Goal: Information Seeking & Learning: Learn about a topic

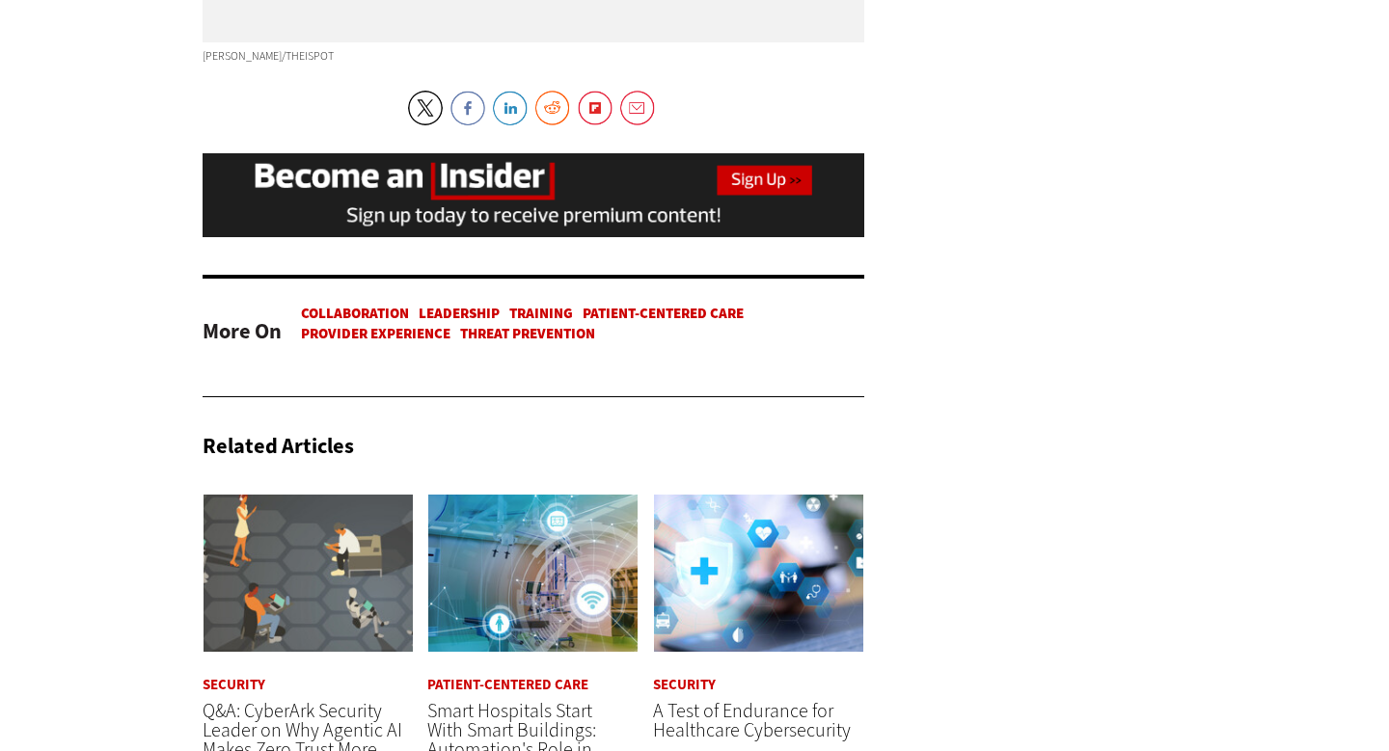
scroll to position [6660, 0]
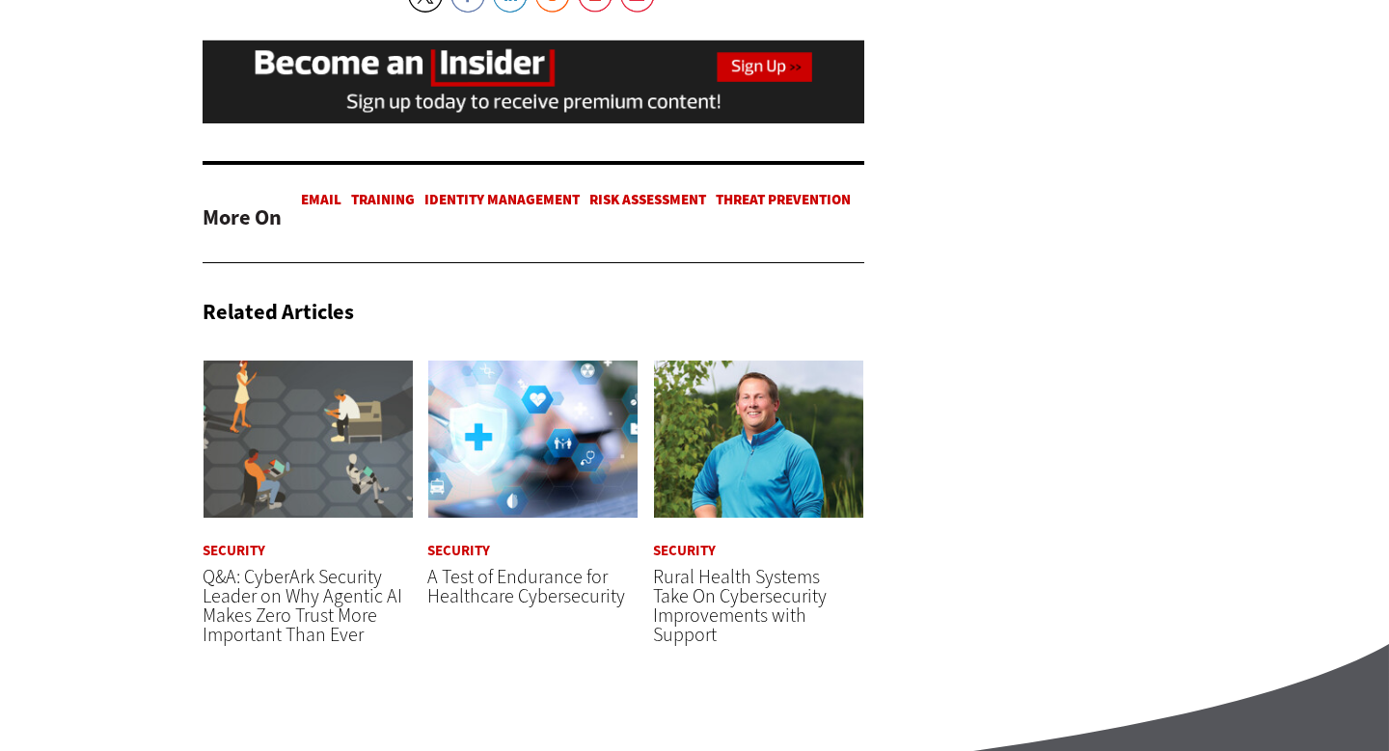
scroll to position [7782, 0]
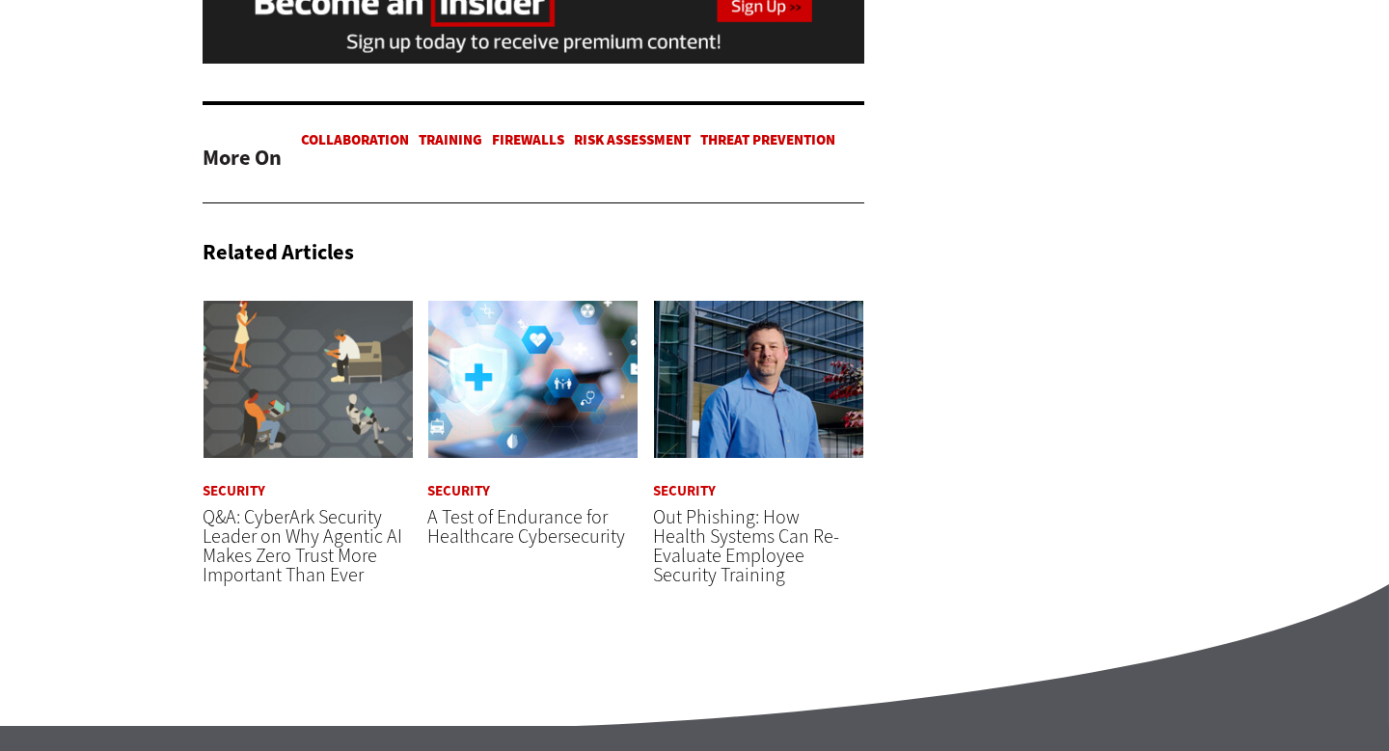
scroll to position [4846, 0]
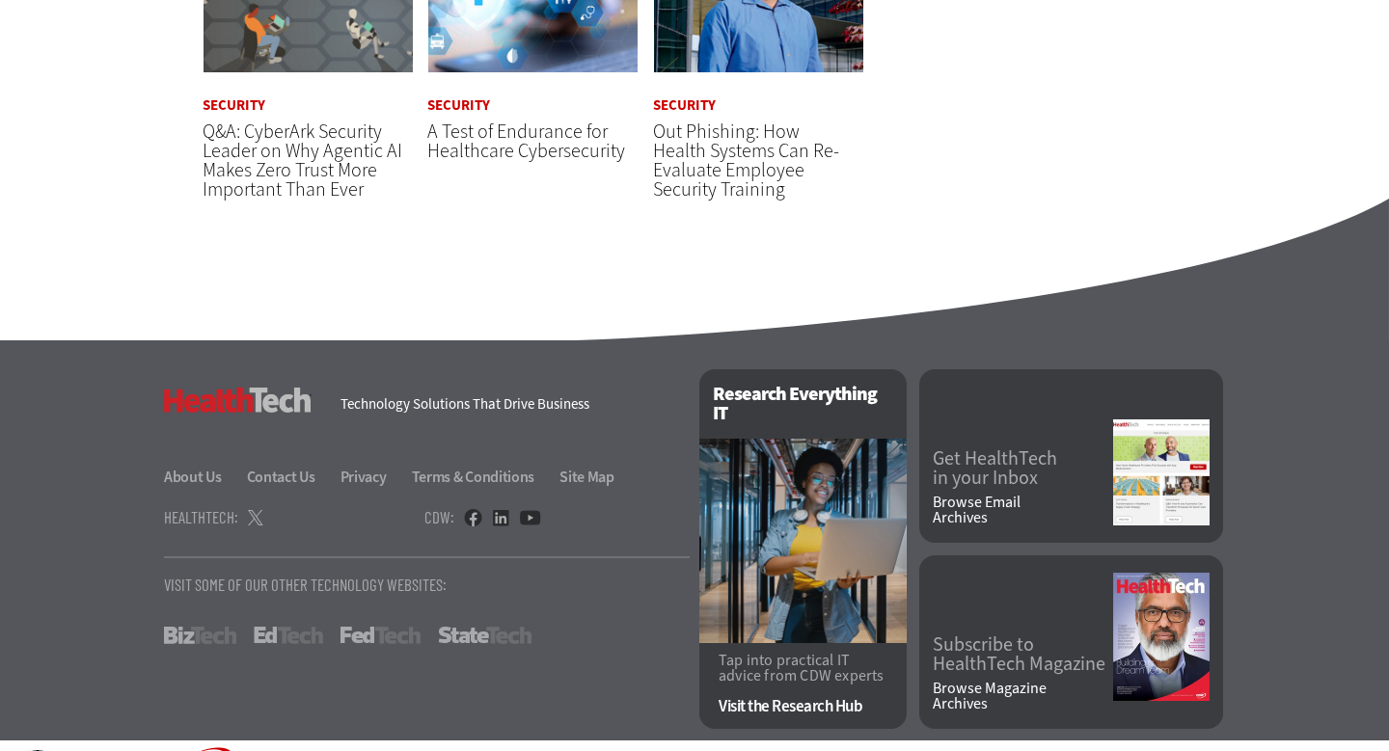
scroll to position [5087, 0]
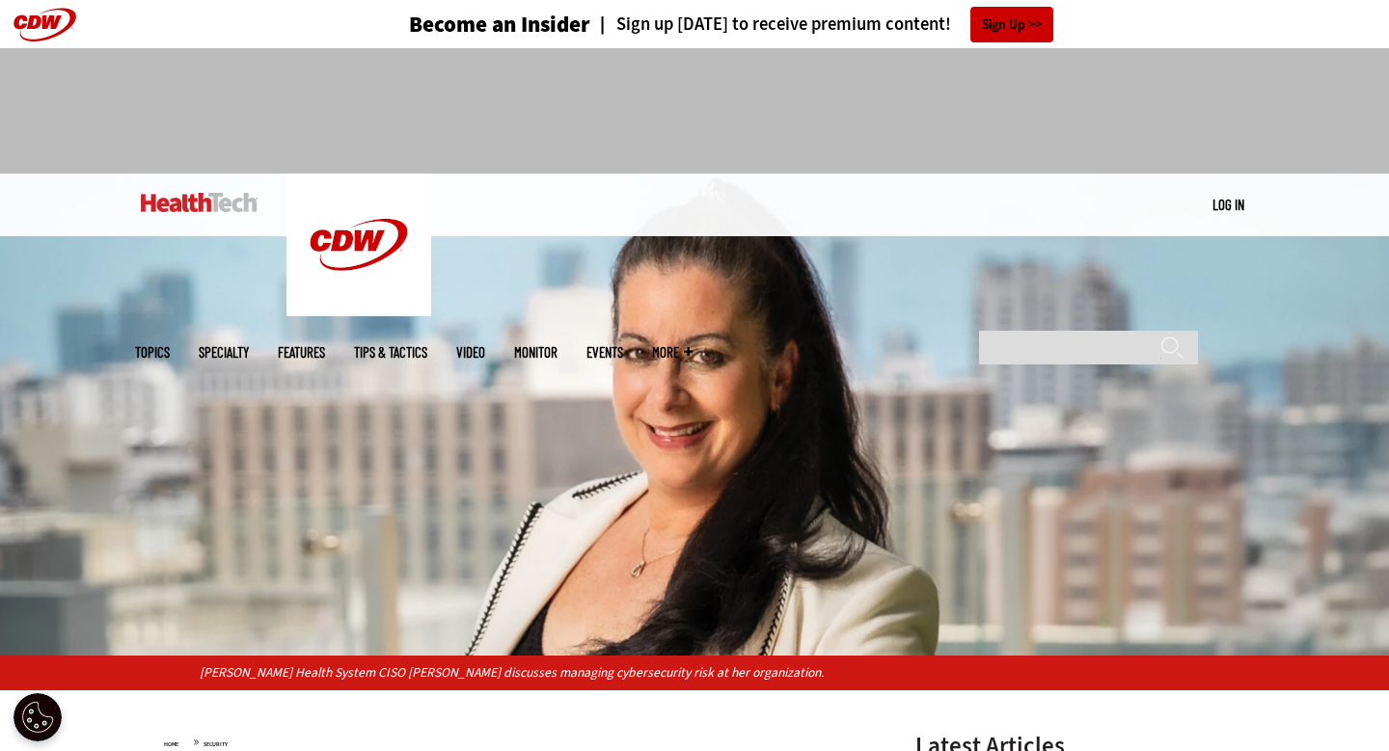
click at [1338, 157] on div at bounding box center [694, 110] width 1389 height 125
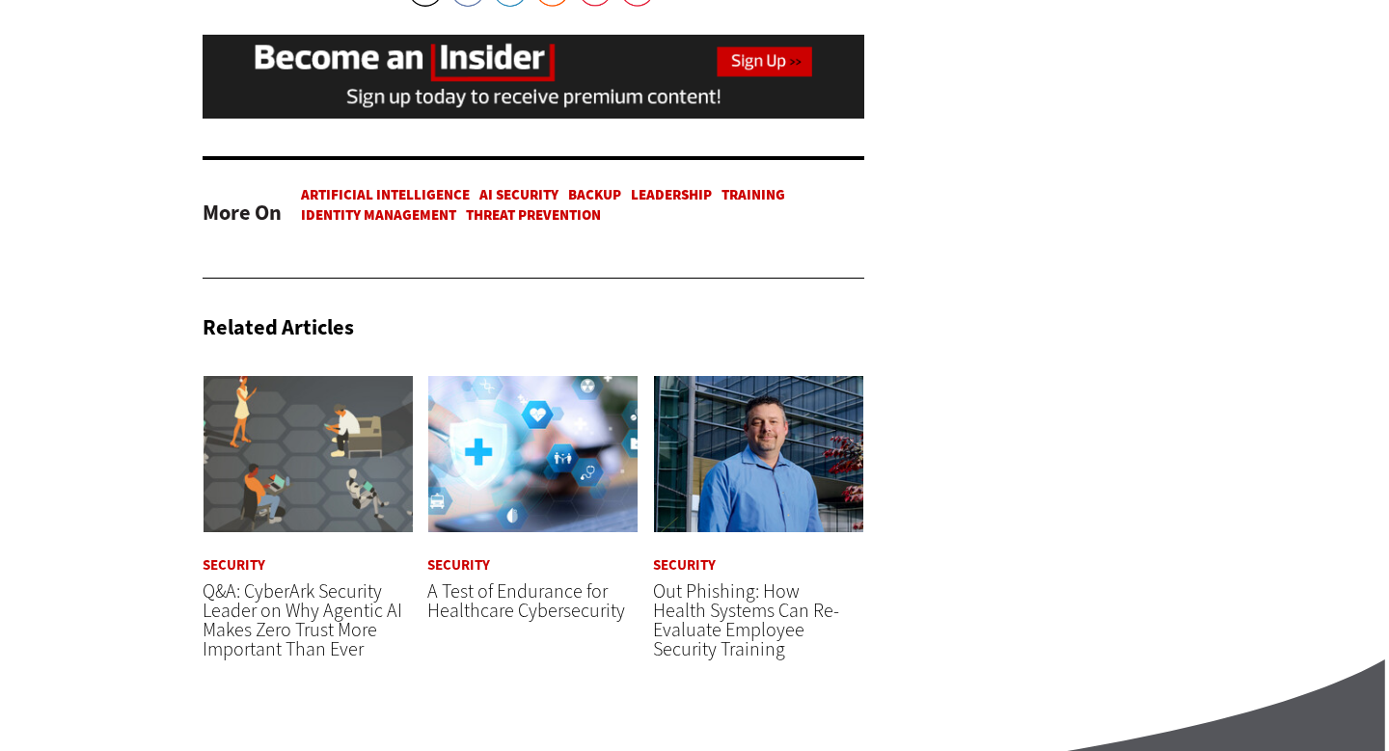
scroll to position [5498, 0]
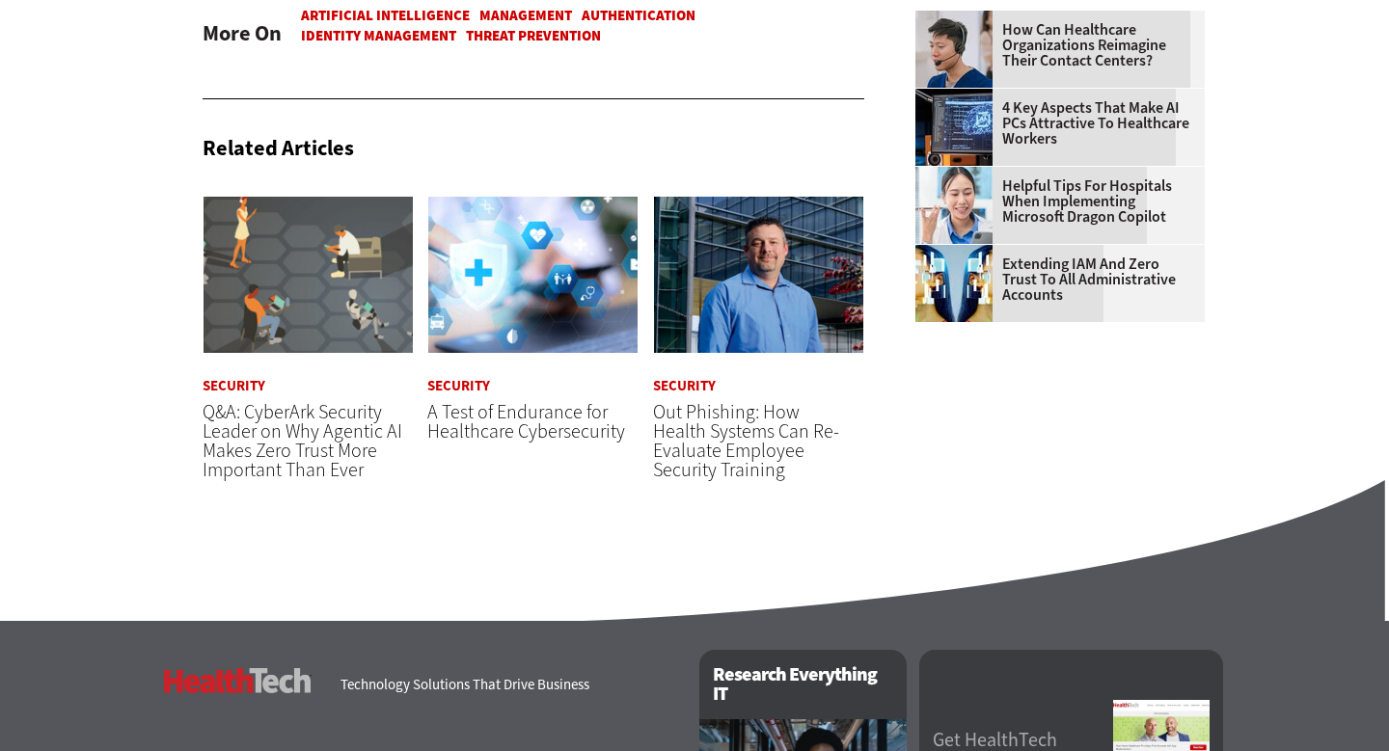
scroll to position [3089, 0]
